Goal: Task Accomplishment & Management: Manage account settings

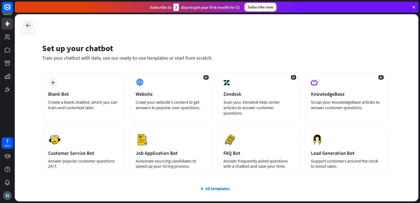
click at [28, 29] on div at bounding box center [28, 25] width 10 height 10
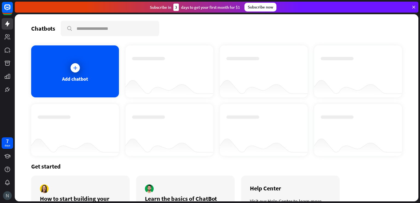
click at [8, 193] on img at bounding box center [7, 195] width 9 height 9
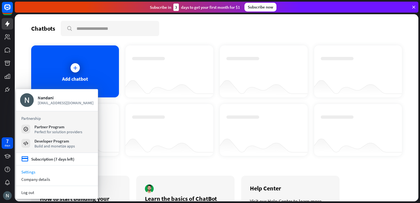
click at [33, 171] on link "Settings" at bounding box center [57, 171] width 82 height 7
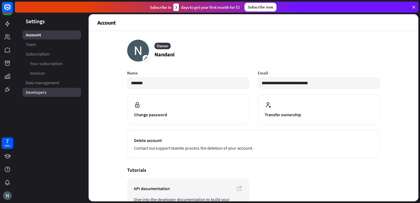
click at [49, 91] on link "Developers" at bounding box center [51, 92] width 59 height 9
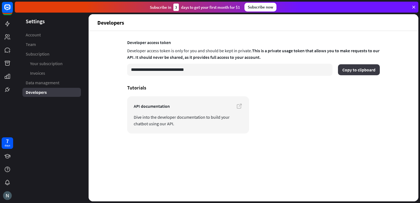
click at [357, 69] on button "Copy to clipboard" at bounding box center [359, 69] width 42 height 11
